Goal: Information Seeking & Learning: Learn about a topic

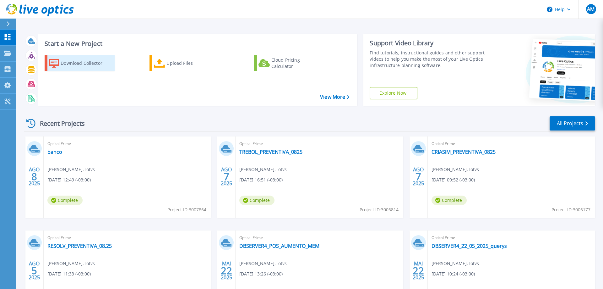
click at [80, 62] on div "Download Collector" at bounding box center [86, 63] width 50 height 13
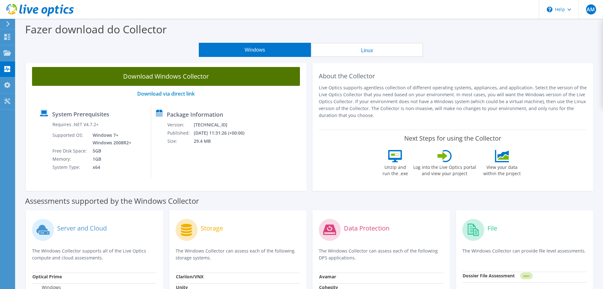
click at [182, 74] on link "Download Windows Collector" at bounding box center [166, 76] width 268 height 19
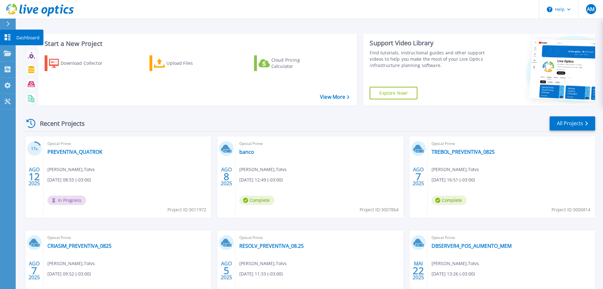
click at [24, 38] on p "Dashboard" at bounding box center [27, 38] width 23 height 16
click at [31, 40] on p "Dashboard" at bounding box center [27, 38] width 23 height 16
click at [249, 152] on link "banco" at bounding box center [246, 152] width 15 height 6
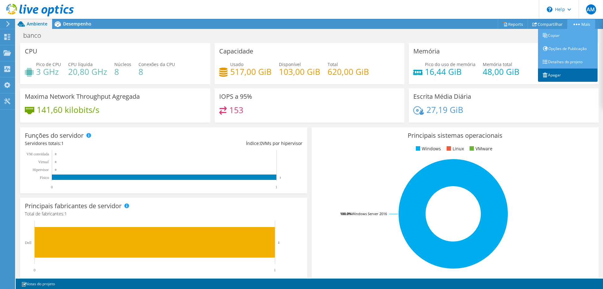
click at [553, 73] on link "Apagar" at bounding box center [568, 74] width 60 height 13
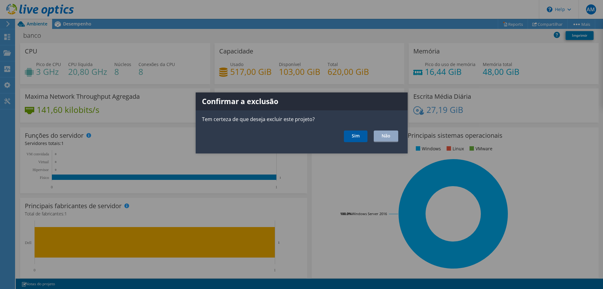
click at [359, 137] on link "Sim" at bounding box center [356, 136] width 24 height 12
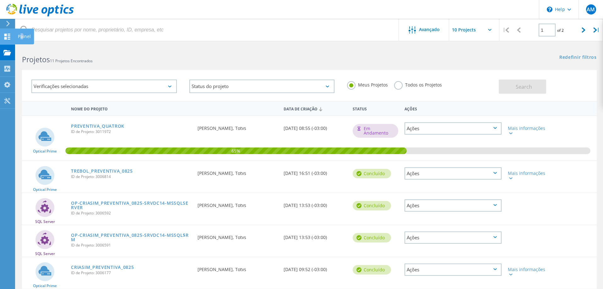
click at [19, 36] on div "Painel" at bounding box center [24, 36] width 13 height 4
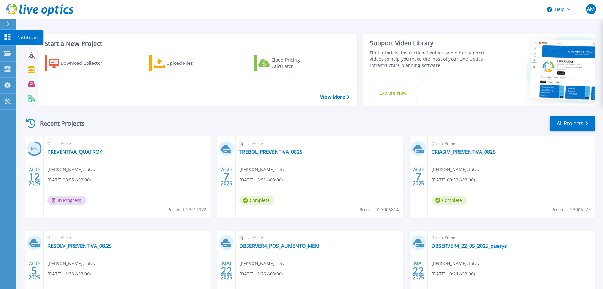
click at [21, 37] on p "Dashboard" at bounding box center [27, 38] width 23 height 16
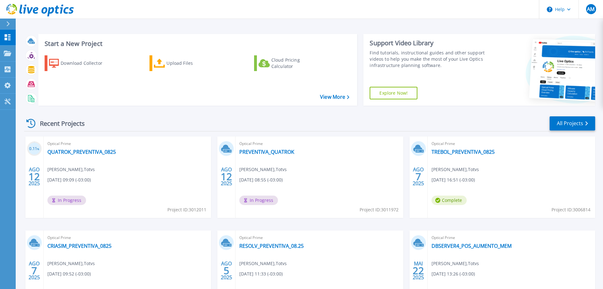
click at [278, 148] on div "Optical Prime PREVENTIVA_QUATROK [PERSON_NAME] , Totvs [DATE] 08:55 (-03:00) In…" at bounding box center [318, 176] width 167 height 81
click at [288, 151] on link "PREVENTIVA_QUATROK" at bounding box center [266, 152] width 55 height 6
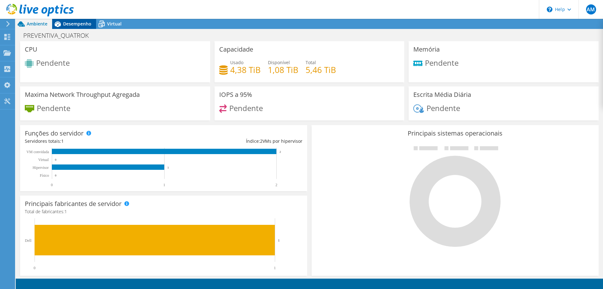
click at [80, 25] on span "Desempenho" at bounding box center [77, 24] width 28 height 6
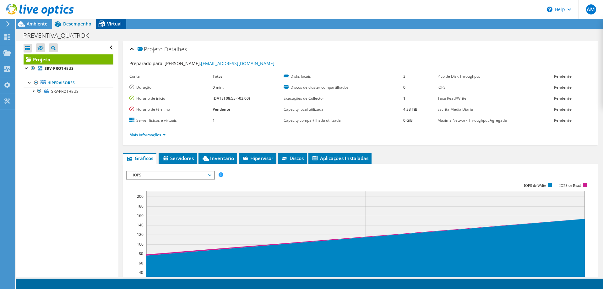
click at [112, 24] on span "Virtual" at bounding box center [114, 24] width 14 height 6
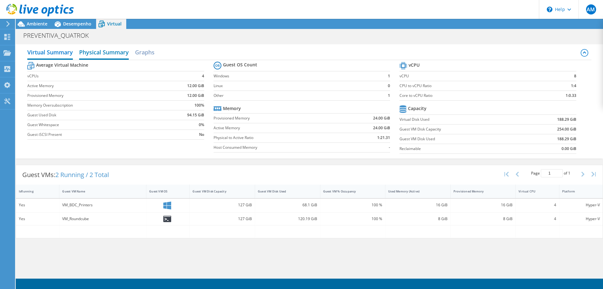
click at [100, 54] on h2 "Physical Summary" at bounding box center [104, 53] width 50 height 14
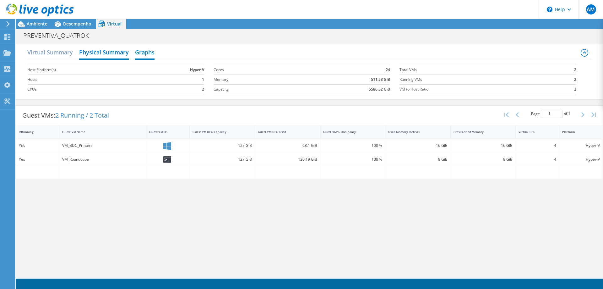
click at [149, 50] on h2 "Graphs" at bounding box center [144, 53] width 19 height 14
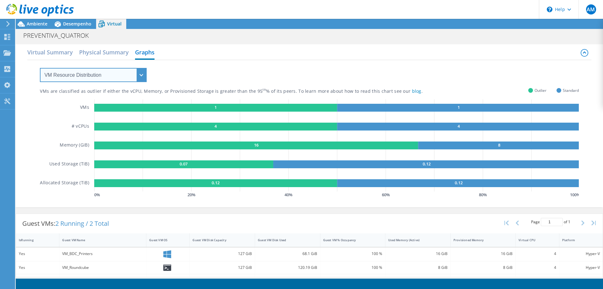
click at [40, 68] on select "VM Resource Distribution Provisioning Contrast Over Provisioning" at bounding box center [93, 75] width 107 height 14
click option "Over Provisioning" at bounding box center [0, 0] width 0 height 0
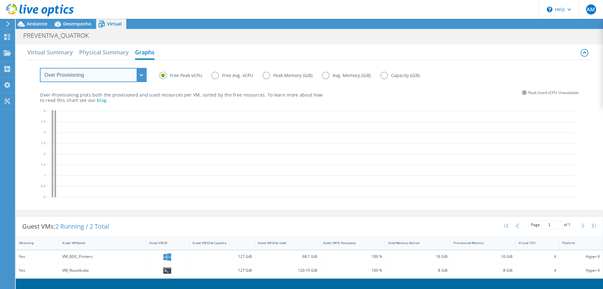
click at [40, 68] on select "VM Resource Distribution Provisioning Contrast Over Provisioning" at bounding box center [93, 75] width 107 height 14
click option "Provisioning Contrast" at bounding box center [0, 0] width 0 height 0
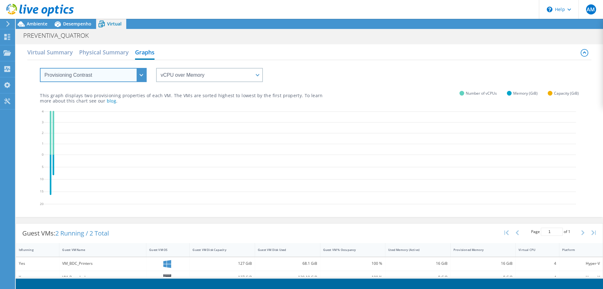
click at [40, 68] on select "VM Resource Distribution Provisioning Contrast Over Provisioning" at bounding box center [93, 75] width 107 height 14
select select "VM Resource Distribution"
click option "VM Resource Distribution" at bounding box center [0, 0] width 0 height 0
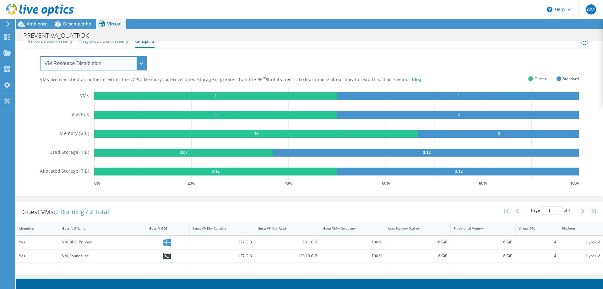
scroll to position [14, 0]
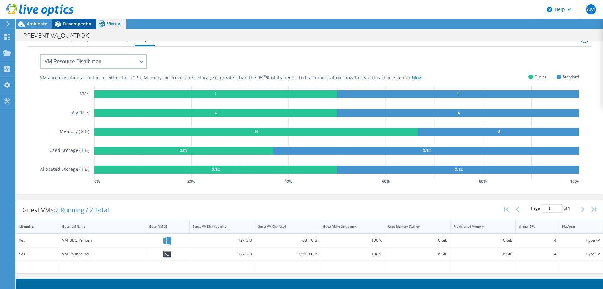
click at [75, 21] on div "Desempenho" at bounding box center [74, 24] width 44 height 10
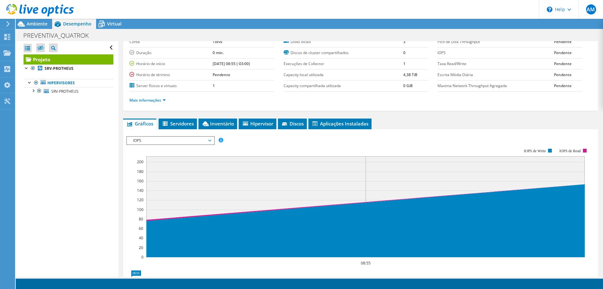
scroll to position [0, 0]
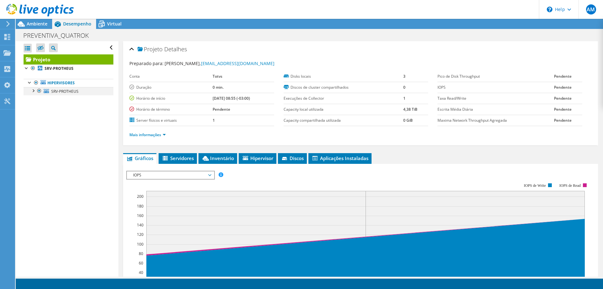
click at [36, 91] on div at bounding box center [39, 91] width 6 height 8
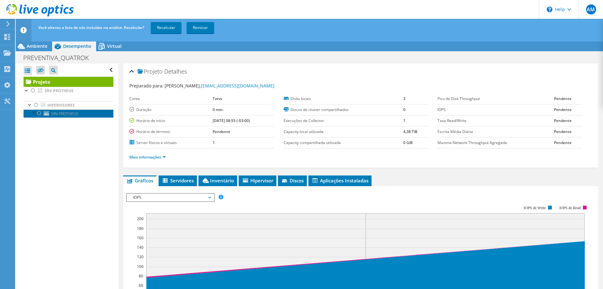
click at [57, 112] on span "SRV-PROTHEUS" at bounding box center [64, 113] width 27 height 5
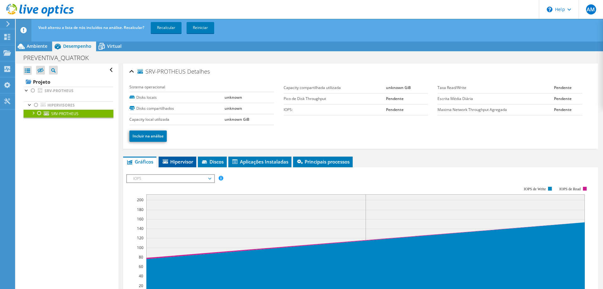
click at [182, 162] on span "Hipervisor" at bounding box center [177, 161] width 31 height 6
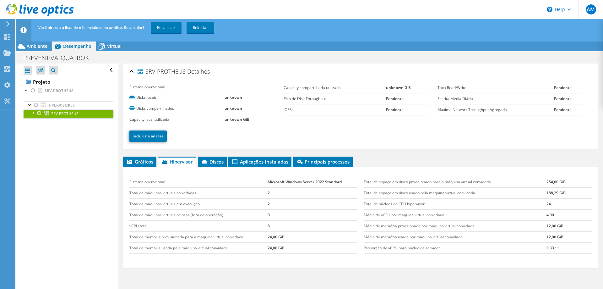
scroll to position [25, 0]
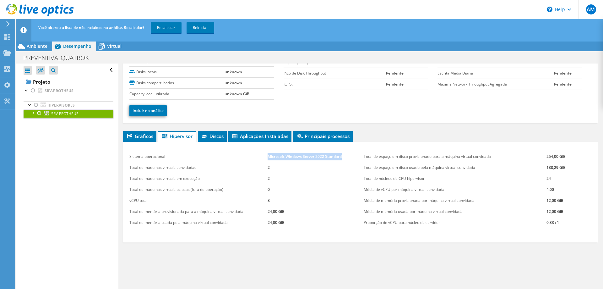
drag, startPoint x: 268, startPoint y: 156, endPoint x: 343, endPoint y: 160, distance: 75.1
click at [343, 160] on td "Microsoft Windows Server 2022 Standard" at bounding box center [313, 156] width 90 height 11
copy td "Microsoft Windows Server 2022 Standard"
click at [120, 45] on span "Virtual" at bounding box center [114, 46] width 14 height 6
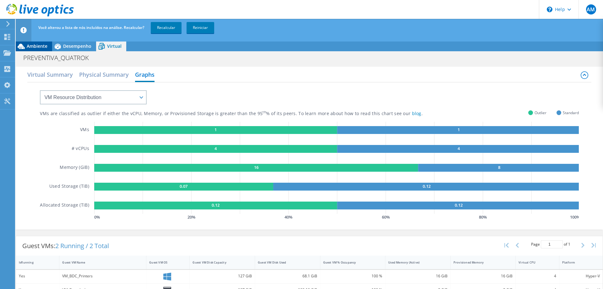
click at [41, 46] on span "Ambiente" at bounding box center [37, 46] width 21 height 6
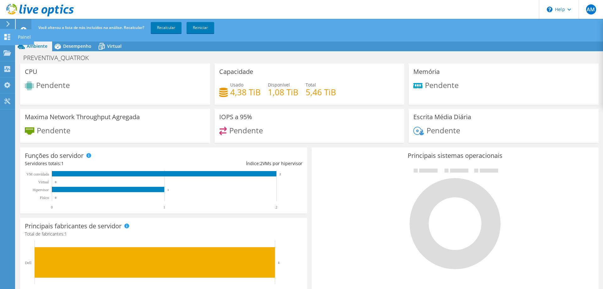
click at [28, 40] on div "Painel" at bounding box center [24, 37] width 19 height 16
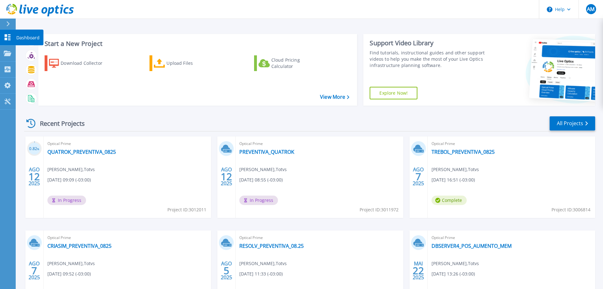
click at [23, 38] on p "Dashboard" at bounding box center [27, 38] width 23 height 16
click at [32, 36] on p "Dashboard" at bounding box center [27, 38] width 23 height 16
click at [280, 153] on link "PREVENTIVA_QUATROK" at bounding box center [266, 152] width 55 height 6
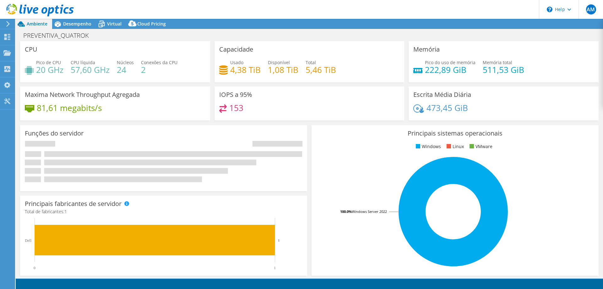
select select "USD"
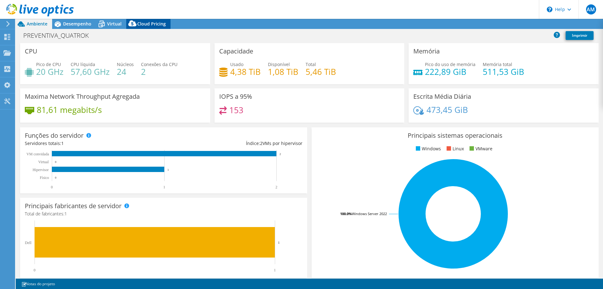
click at [143, 21] on div "Cloud Pricing" at bounding box center [148, 24] width 44 height 10
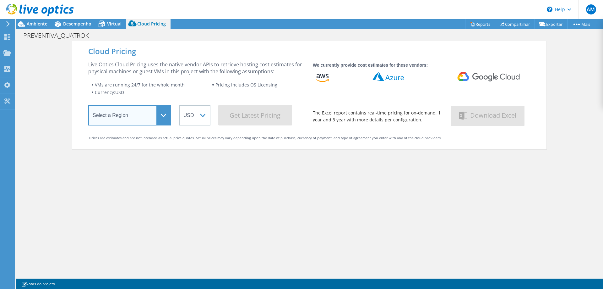
click at [88, 105] on select "Select a Region Asia Pacific (Hong Kong) Asia Pacific (Mumbai) Asia Pacific (Se…" at bounding box center [129, 115] width 83 height 20
select select "SouthAmerica"
click option "[GEOGRAPHIC_DATA] ([GEOGRAPHIC_DATA])" at bounding box center [0, 0] width 0 height 0
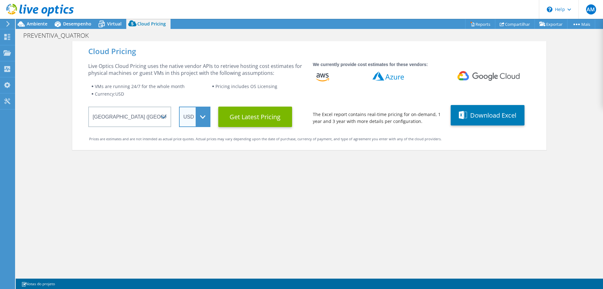
click at [179, 106] on select "ARS AUD BRL CAD CHF CLP CNY DKK EUR GBP HKD HUF INR JPY MXN MYR NOK NZD PEN SEK…" at bounding box center [194, 116] width 31 height 20
click at [206, 115] on select "ARS AUD BRL CAD CHF CLP CNY DKK EUR GBP HKD HUF INR JPY MXN MYR NOK NZD PEN SEK…" at bounding box center [194, 116] width 31 height 20
click at [298, 167] on div "Cloud Pricing Live Optics Cloud Pricing uses the native vendor APIs to retrieve…" at bounding box center [309, 185] width 474 height 289
click at [109, 21] on span "Virtual" at bounding box center [114, 24] width 14 height 6
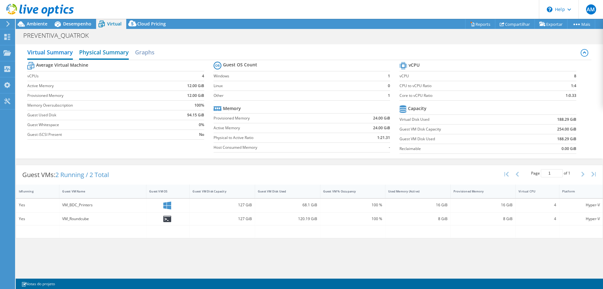
click at [110, 54] on h2 "Physical Summary" at bounding box center [104, 53] width 50 height 14
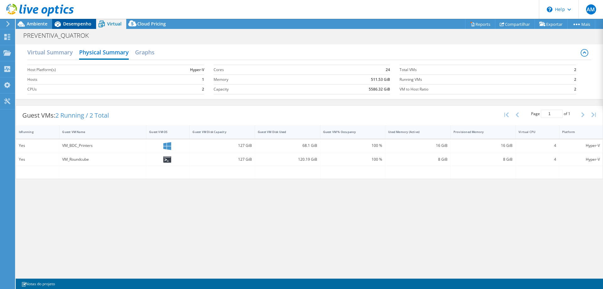
click at [76, 22] on span "Desempenho" at bounding box center [77, 24] width 28 height 6
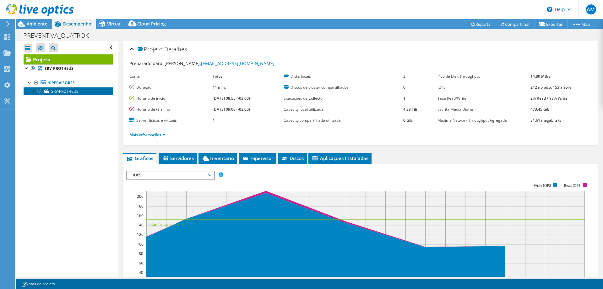
click at [71, 92] on span "SRV-PROTHEUS" at bounding box center [64, 91] width 27 height 5
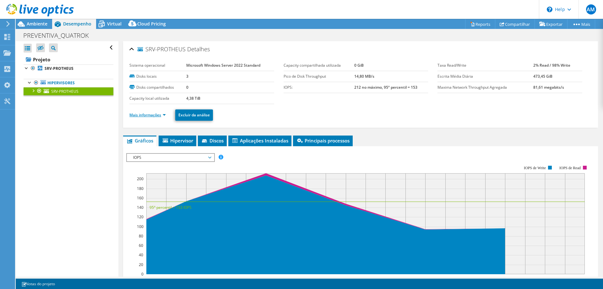
click at [165, 114] on link "Mais informações" at bounding box center [147, 114] width 36 height 5
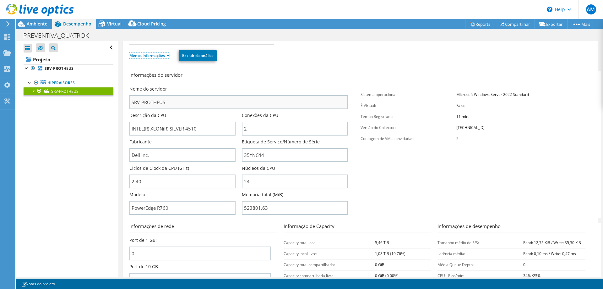
scroll to position [64, 0]
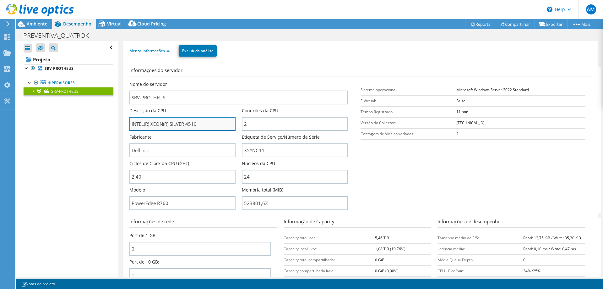
drag, startPoint x: 198, startPoint y: 123, endPoint x: 114, endPoint y: 128, distance: 84.3
click at [129, 128] on input "INTEL(R) XEON(R) SILVER 4510" at bounding box center [182, 124] width 106 height 14
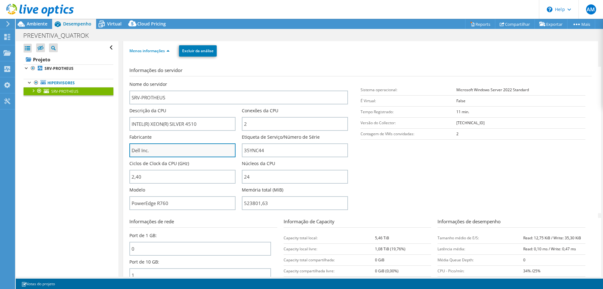
drag, startPoint x: 157, startPoint y: 153, endPoint x: 122, endPoint y: 151, distance: 35.2
click at [129, 151] on input "Dell Inc." at bounding box center [182, 150] width 106 height 14
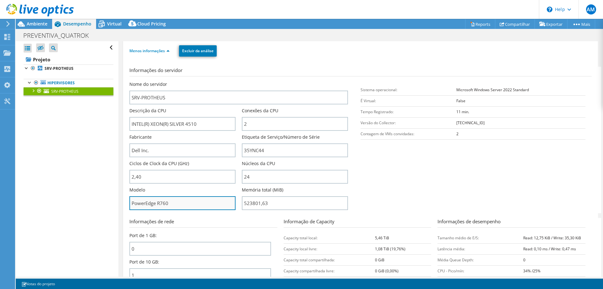
drag, startPoint x: 170, startPoint y: 203, endPoint x: 113, endPoint y: 203, distance: 56.5
click at [129, 203] on input "PowerEdge R760" at bounding box center [182, 203] width 106 height 14
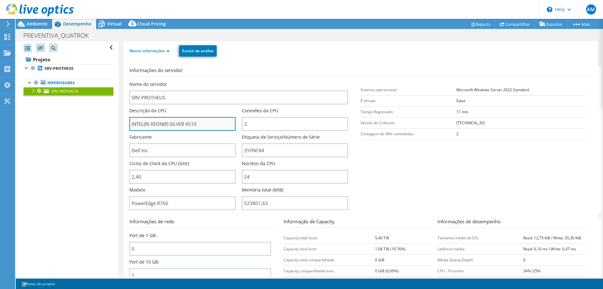
drag, startPoint x: 131, startPoint y: 123, endPoint x: 201, endPoint y: 123, distance: 70.0
click at [201, 123] on input "INTEL(R) XEON(R) SILVER 4510" at bounding box center [182, 124] width 106 height 14
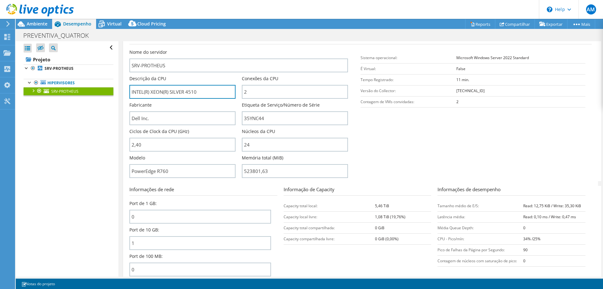
scroll to position [0, 0]
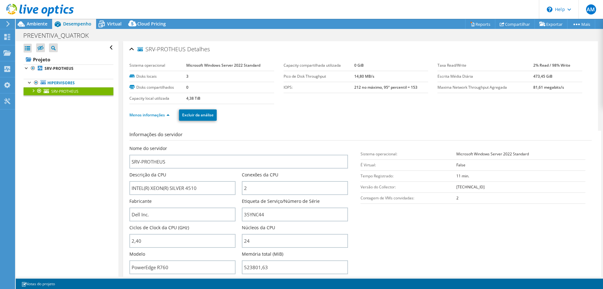
click at [131, 48] on div "SRV-PROTHEUS Detalhes" at bounding box center [360, 50] width 462 height 14
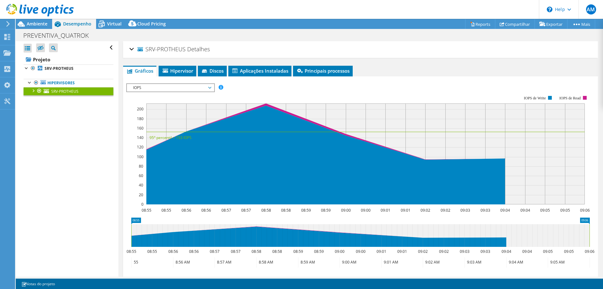
click at [133, 48] on div "SRV-PROTHEUS Detalhes" at bounding box center [360, 50] width 462 height 14
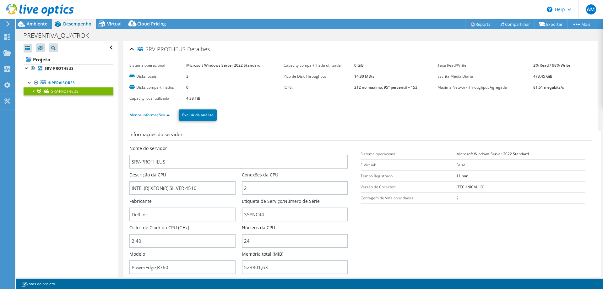
click at [165, 114] on link "Menos informações" at bounding box center [149, 114] width 40 height 5
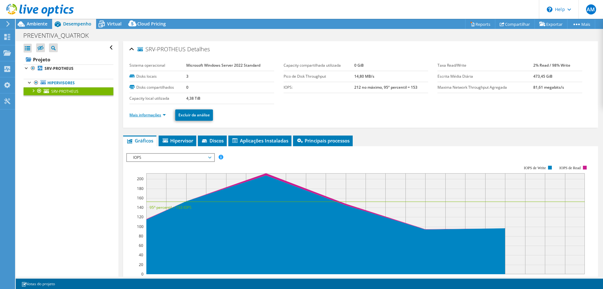
click at [162, 115] on link "Mais informações" at bounding box center [147, 114] width 36 height 5
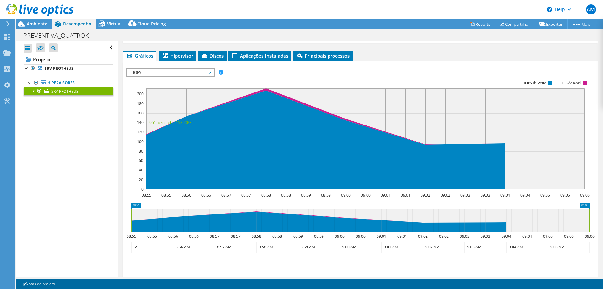
scroll to position [384, 0]
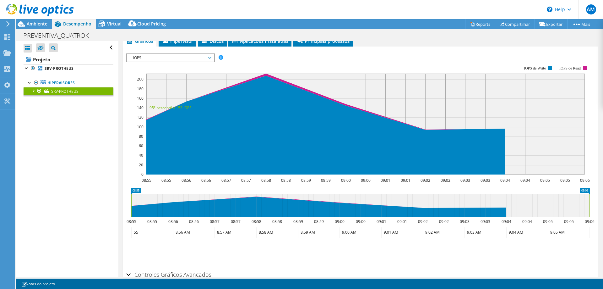
click at [206, 56] on span "IOPS" at bounding box center [170, 58] width 81 height 8
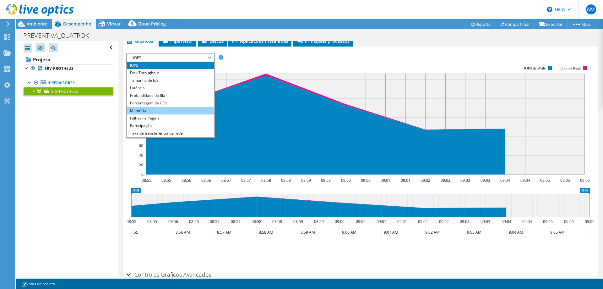
click at [145, 110] on li "Memória" at bounding box center [170, 111] width 87 height 8
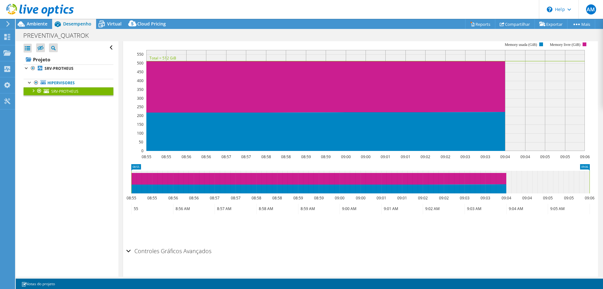
scroll to position [423, 0]
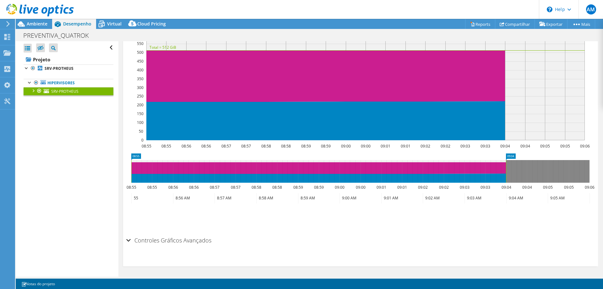
drag, startPoint x: 590, startPoint y: 170, endPoint x: 506, endPoint y: 170, distance: 83.5
click at [506, 170] on rect at bounding box center [506, 171] width 3 height 23
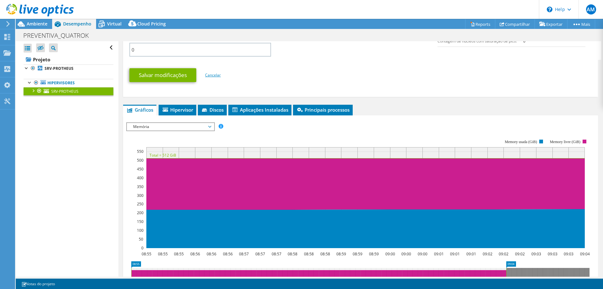
scroll to position [295, 0]
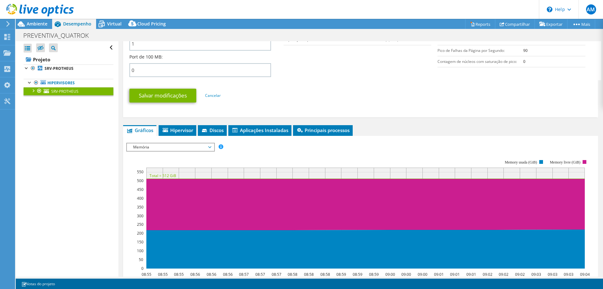
click at [176, 145] on span "Memória" at bounding box center [170, 147] width 81 height 8
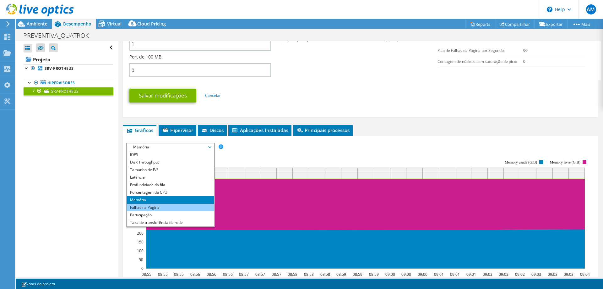
click at [156, 206] on li "Falhas na Página" at bounding box center [170, 207] width 87 height 8
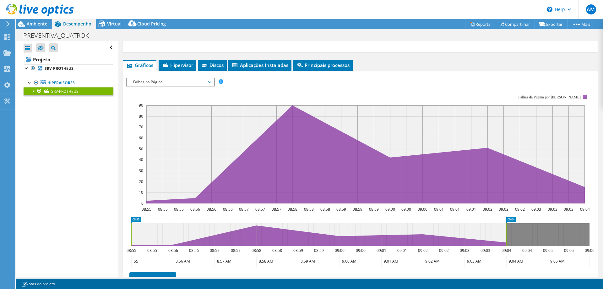
scroll to position [359, 0]
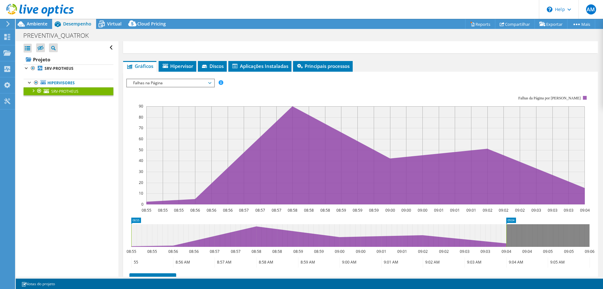
click at [57, 160] on div "Abrir Todos Fechar Todos Ocultar nós excluídos Filtro de árvore do projeto" at bounding box center [67, 158] width 102 height 235
click at [165, 80] on span "Falhas na Página" at bounding box center [170, 83] width 81 height 8
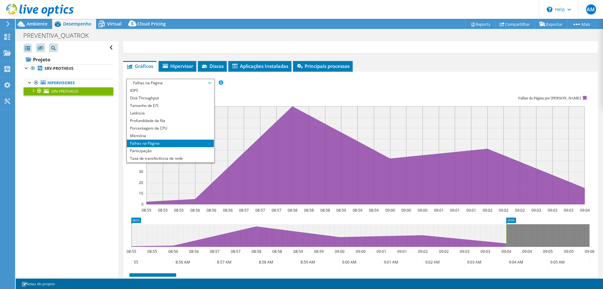
scroll to position [327, 0]
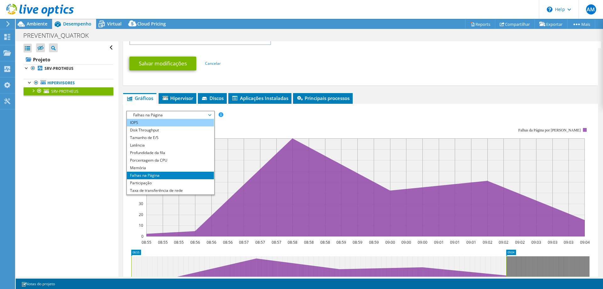
click at [146, 125] on li "IOPS" at bounding box center [170, 123] width 87 height 8
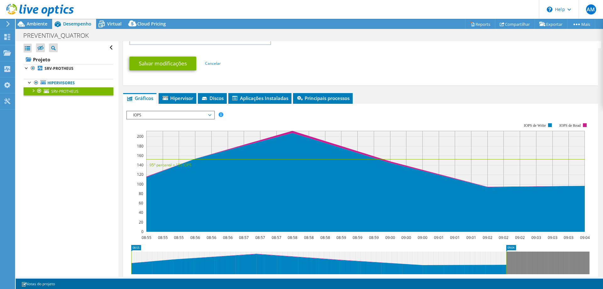
drag, startPoint x: 76, startPoint y: 238, endPoint x: 148, endPoint y: 56, distance: 196.2
click at [76, 238] on div "Abrir Todos Fechar Todos Ocultar nós excluídos Filtro de árvore do projeto" at bounding box center [67, 158] width 102 height 235
click at [202, 112] on span "IOPS" at bounding box center [170, 115] width 81 height 8
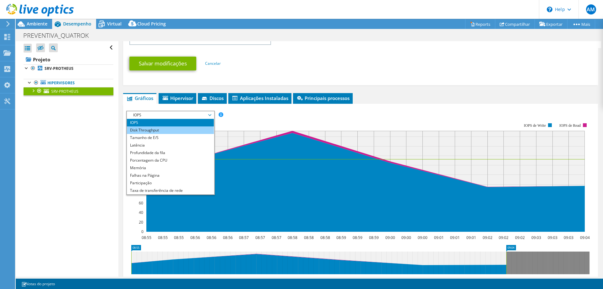
click at [181, 128] on li "Disk Throughput" at bounding box center [170, 130] width 87 height 8
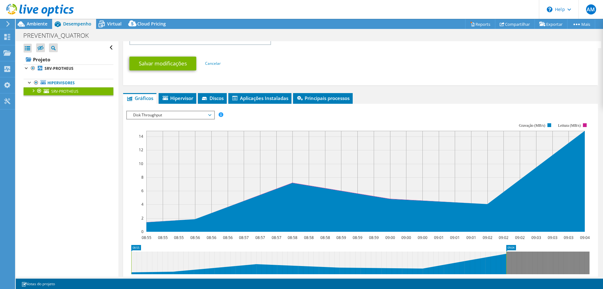
click at [179, 116] on span "Disk Throughput" at bounding box center [170, 115] width 81 height 8
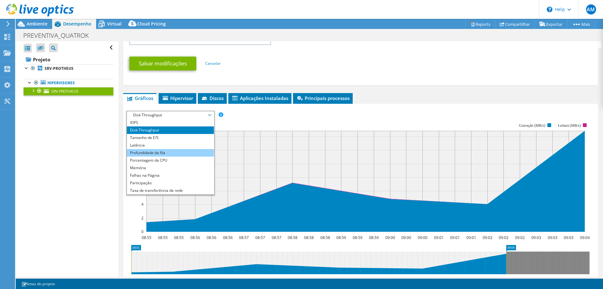
click at [162, 152] on li "Profundidade da fila" at bounding box center [170, 153] width 87 height 8
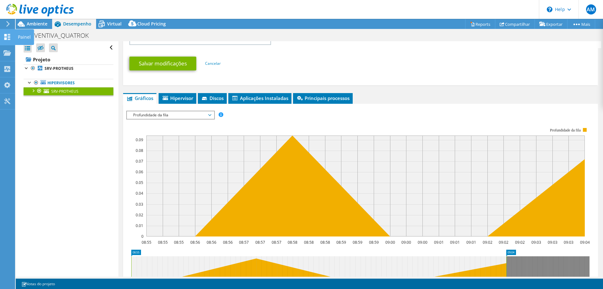
click at [30, 34] on div "Painel" at bounding box center [24, 37] width 19 height 16
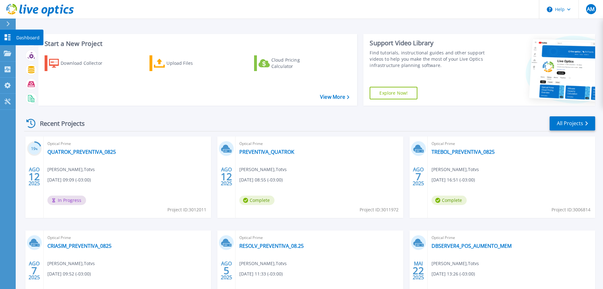
click at [19, 36] on p "Dashboard" at bounding box center [27, 38] width 23 height 16
click at [28, 37] on p "Dashboard" at bounding box center [27, 38] width 23 height 16
click at [24, 38] on p "Dashboard" at bounding box center [27, 38] width 23 height 16
click at [23, 36] on p "Dashboard" at bounding box center [27, 38] width 23 height 16
click at [256, 152] on link "PREVENTIVA_QUATROK" at bounding box center [266, 152] width 55 height 6
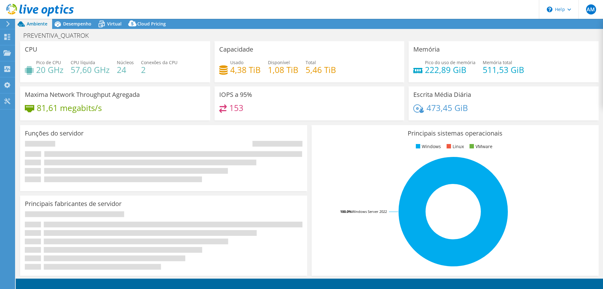
select select "USD"
